Goal: Check status

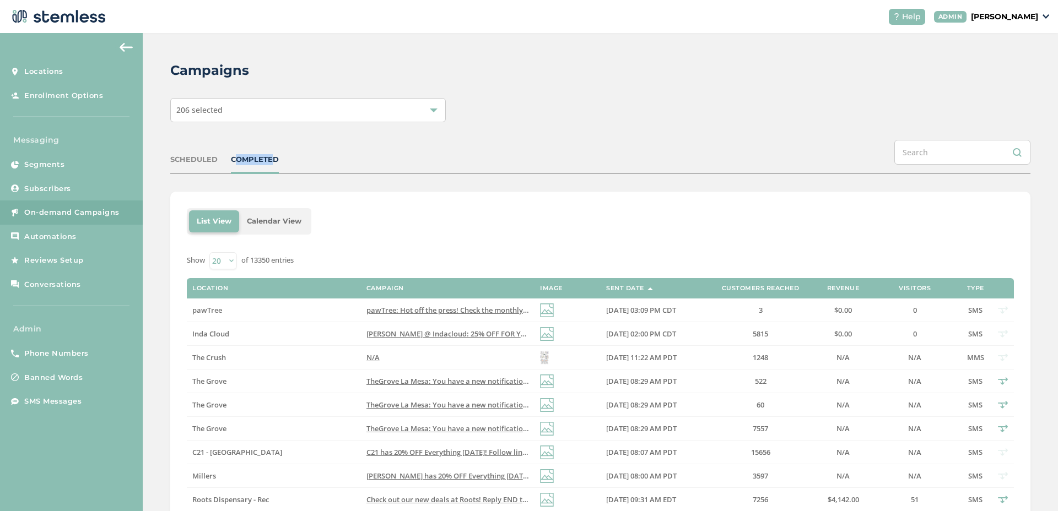
click at [266, 154] on div "COMPLETED" at bounding box center [255, 159] width 48 height 11
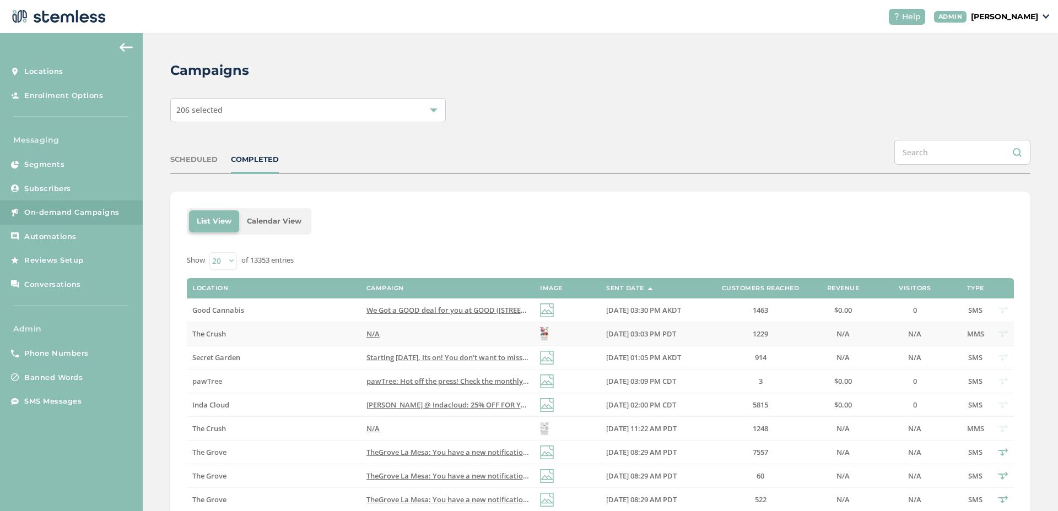
click at [244, 331] on label "The Crush" at bounding box center [273, 334] width 163 height 9
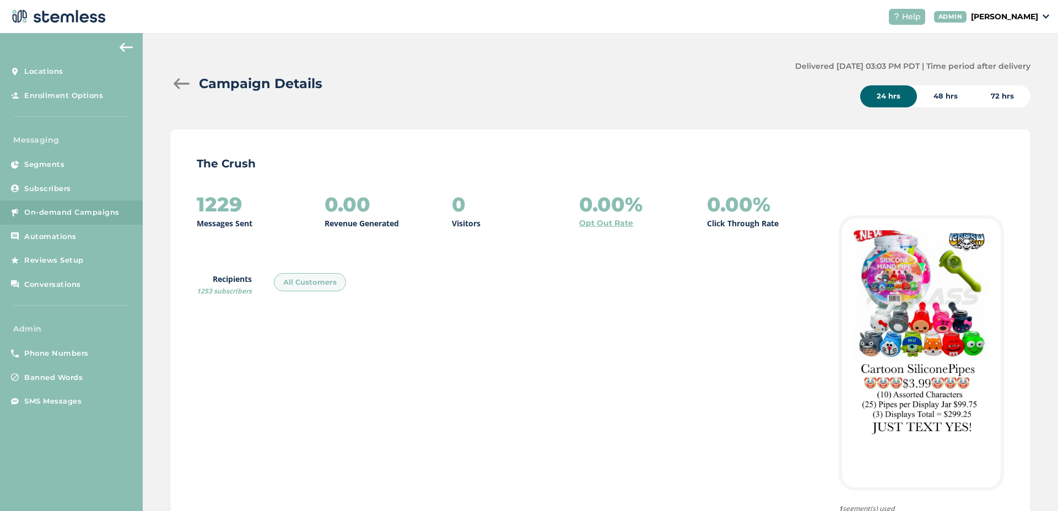
click at [184, 85] on div at bounding box center [181, 83] width 22 height 11
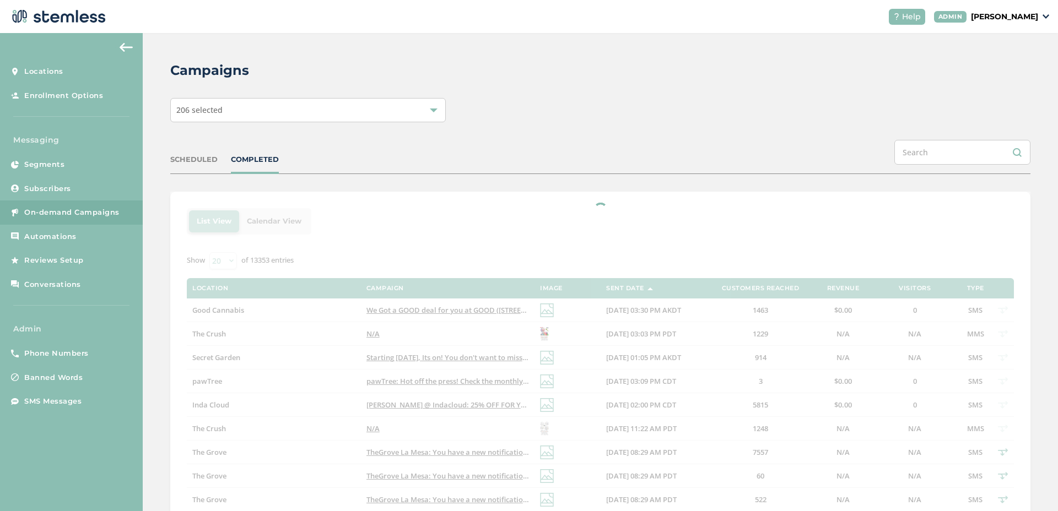
click at [180, 150] on div "SCHEDULED COMPLETED" at bounding box center [600, 157] width 860 height 34
click at [182, 155] on div "SCHEDULED" at bounding box center [193, 159] width 47 height 11
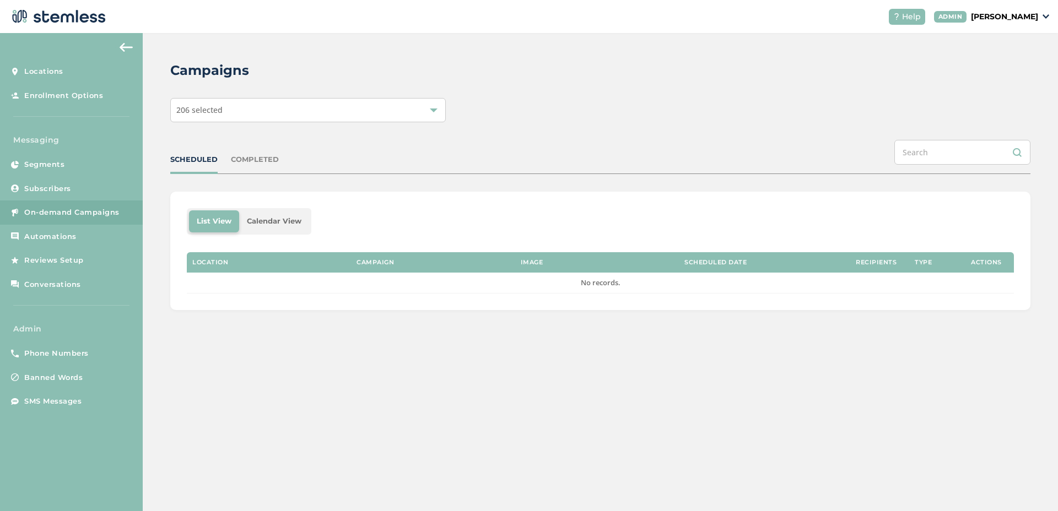
click at [182, 155] on div "SCHEDULED" at bounding box center [193, 159] width 47 height 11
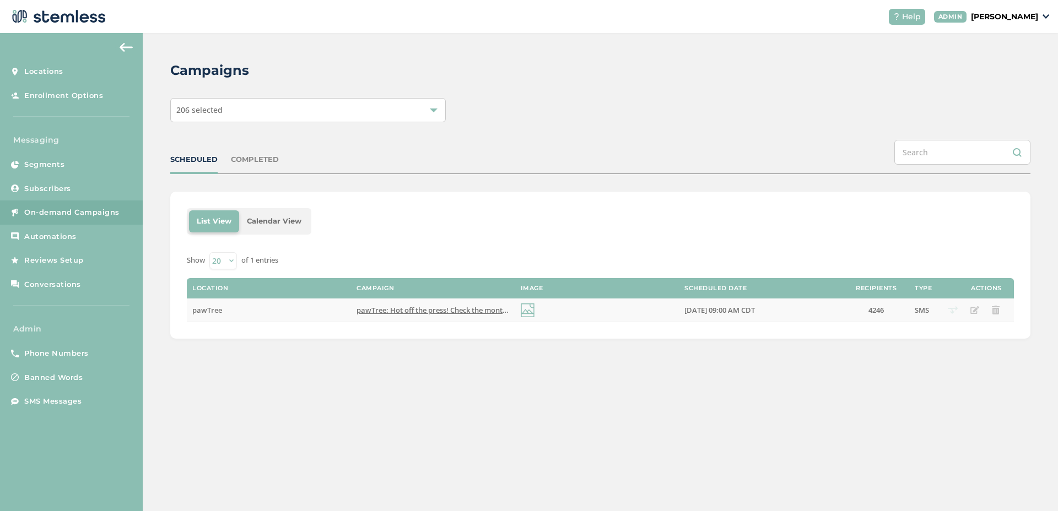
click at [418, 310] on span "pawTree: Hot off the press! Check the monthly newsletter for all updates you ne…" at bounding box center [569, 310] width 424 height 10
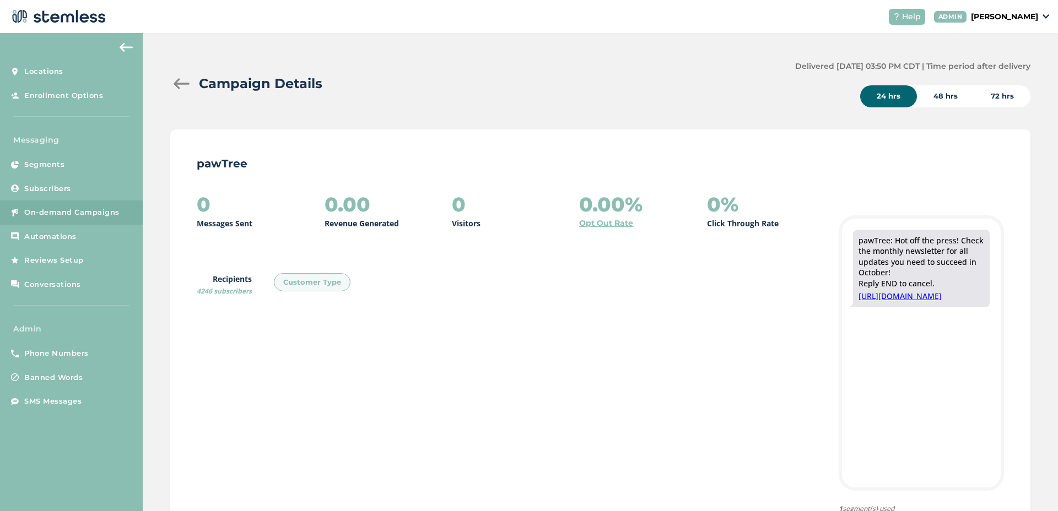
click at [172, 83] on div at bounding box center [181, 83] width 22 height 11
